Goal: Task Accomplishment & Management: Check status

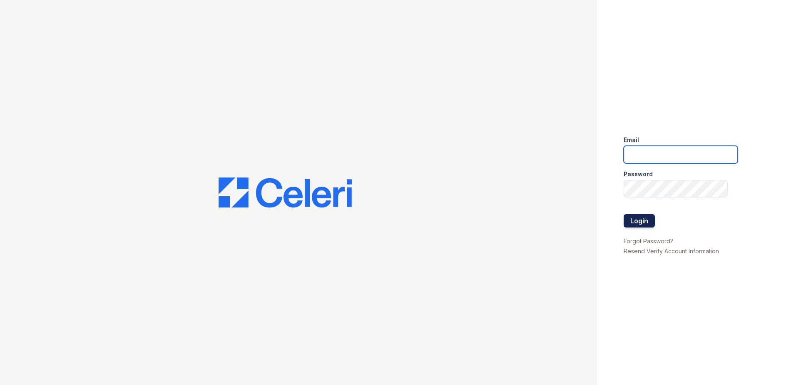
type input "[EMAIL_ADDRESS][DOMAIN_NAME]"
click at [647, 223] on button "Login" at bounding box center [639, 220] width 31 height 13
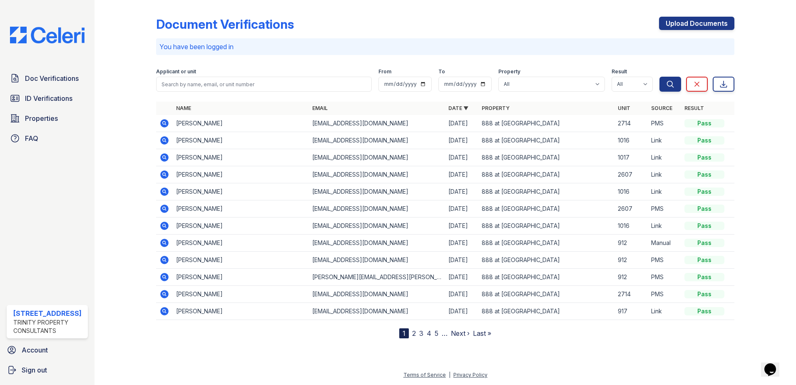
click at [164, 143] on icon at bounding box center [164, 140] width 8 height 8
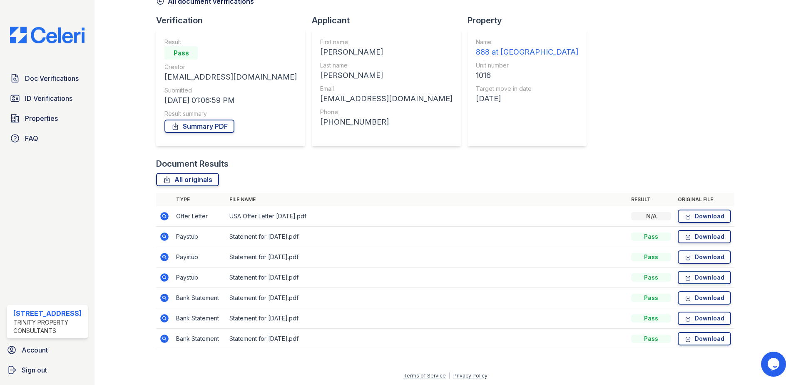
scroll to position [48, 0]
click at [204, 176] on link "All originals" at bounding box center [187, 178] width 63 height 13
click at [218, 129] on link "Summary PDF" at bounding box center [199, 125] width 70 height 13
click at [230, 124] on link "Summary PDF" at bounding box center [199, 125] width 70 height 13
